Goal: Transaction & Acquisition: Book appointment/travel/reservation

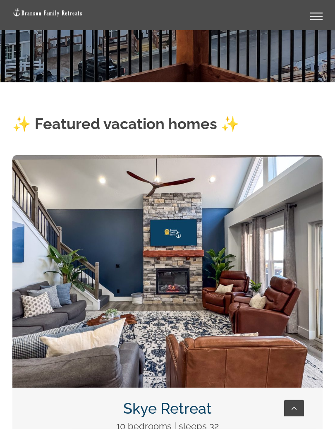
scroll to position [361, 0]
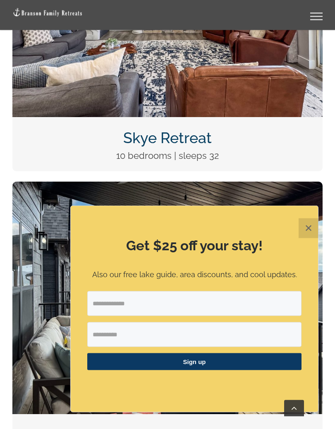
click at [310, 225] on button "✕" at bounding box center [309, 229] width 20 height 20
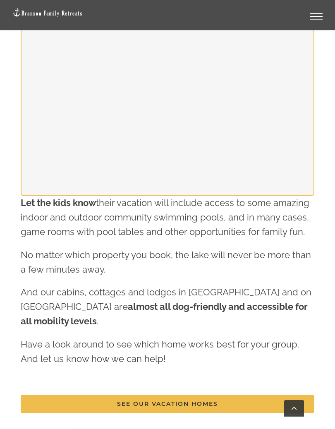
scroll to position [1939, 0]
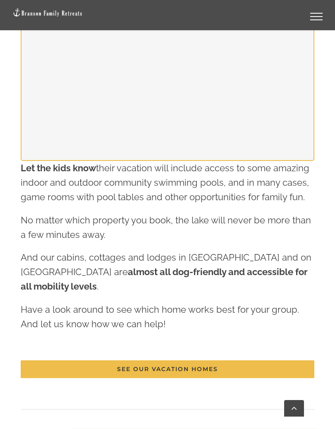
click at [163, 366] on span "See our vacation homes" at bounding box center [167, 369] width 101 height 7
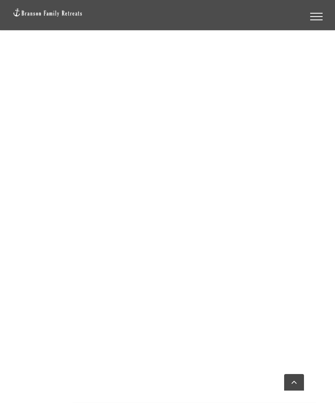
scroll to position [1013, 0]
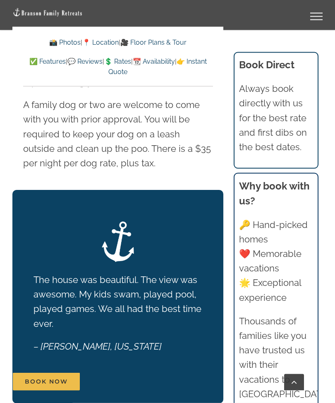
scroll to position [1734, 0]
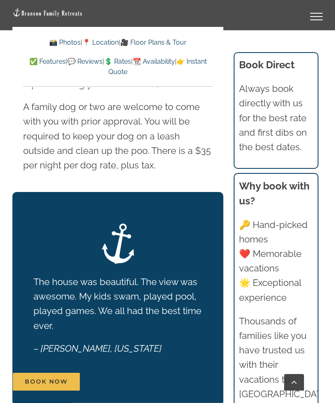
click at [103, 38] on link "📍 Location" at bounding box center [100, 42] width 36 height 8
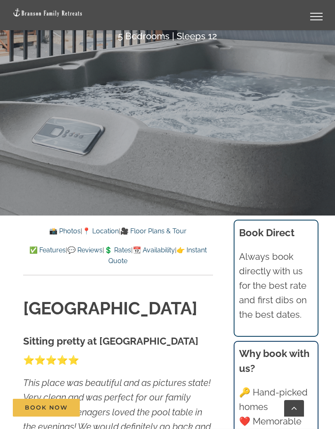
scroll to position [237, 0]
click at [131, 249] on link "💲 Rates" at bounding box center [117, 251] width 27 height 8
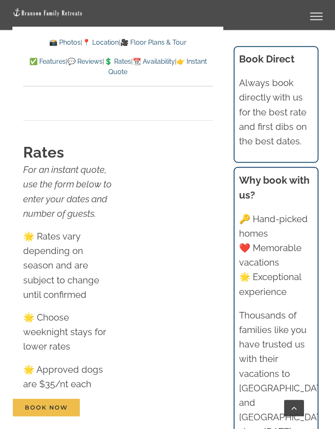
scroll to position [5244, 0]
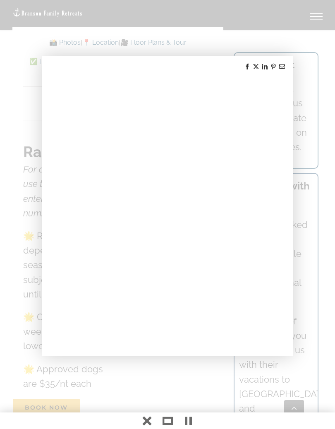
click at [124, 14] on div at bounding box center [167, 214] width 335 height 429
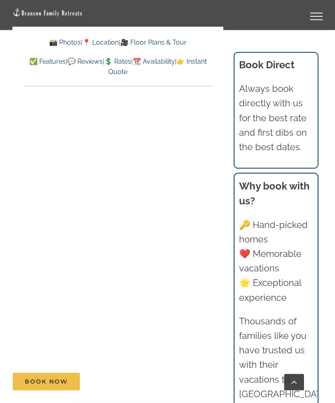
scroll to position [4778, 0]
click at [316, 17] on link "Toggle Menu" at bounding box center [316, 16] width 33 height 7
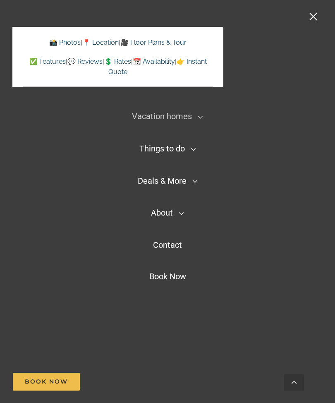
click at [198, 114] on icon "Main Menu Mobile Sticky" at bounding box center [200, 117] width 5 height 10
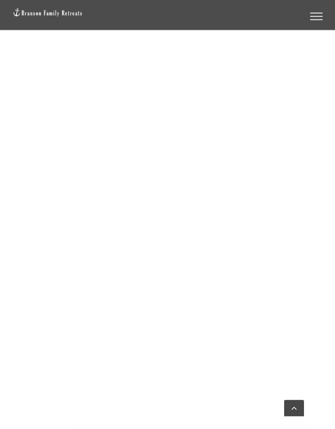
scroll to position [716, 0]
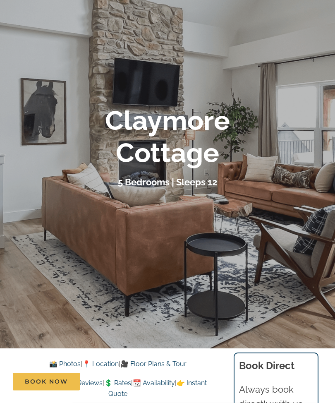
scroll to position [79, 0]
click at [309, 187] on div "5 Bedrooms | Sleeps 12" at bounding box center [167, 182] width 310 height 14
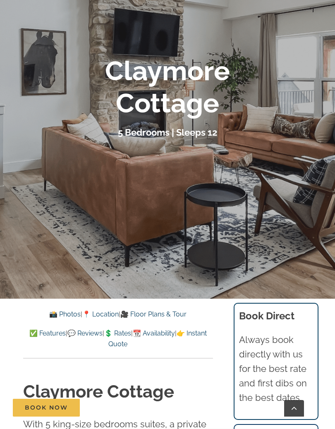
scroll to position [130, 0]
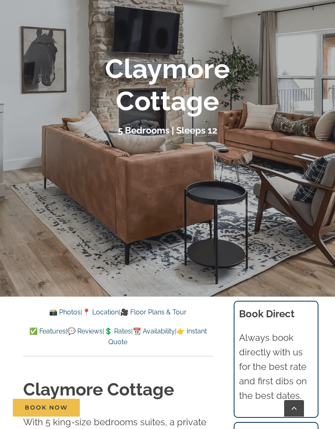
click at [131, 327] on link "💲 Rates" at bounding box center [117, 331] width 27 height 8
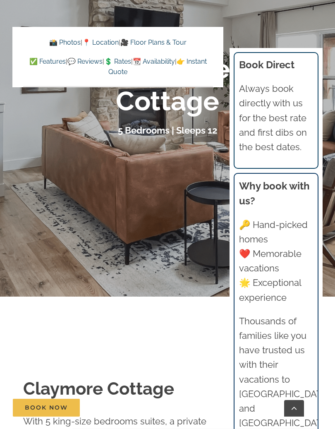
scroll to position [5725, 0]
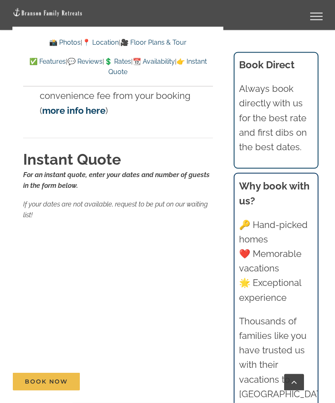
scroll to position [6372, 0]
click at [212, 200] on p "If your dates are not available, request to be put on our waiting list!" at bounding box center [118, 210] width 190 height 21
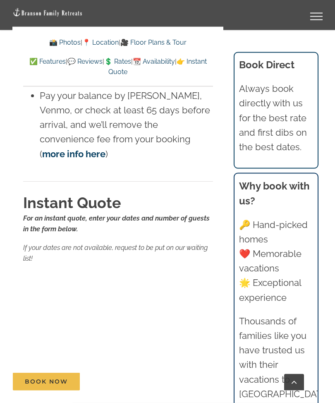
scroll to position [6325, 0]
